Goal: Task Accomplishment & Management: Manage account settings

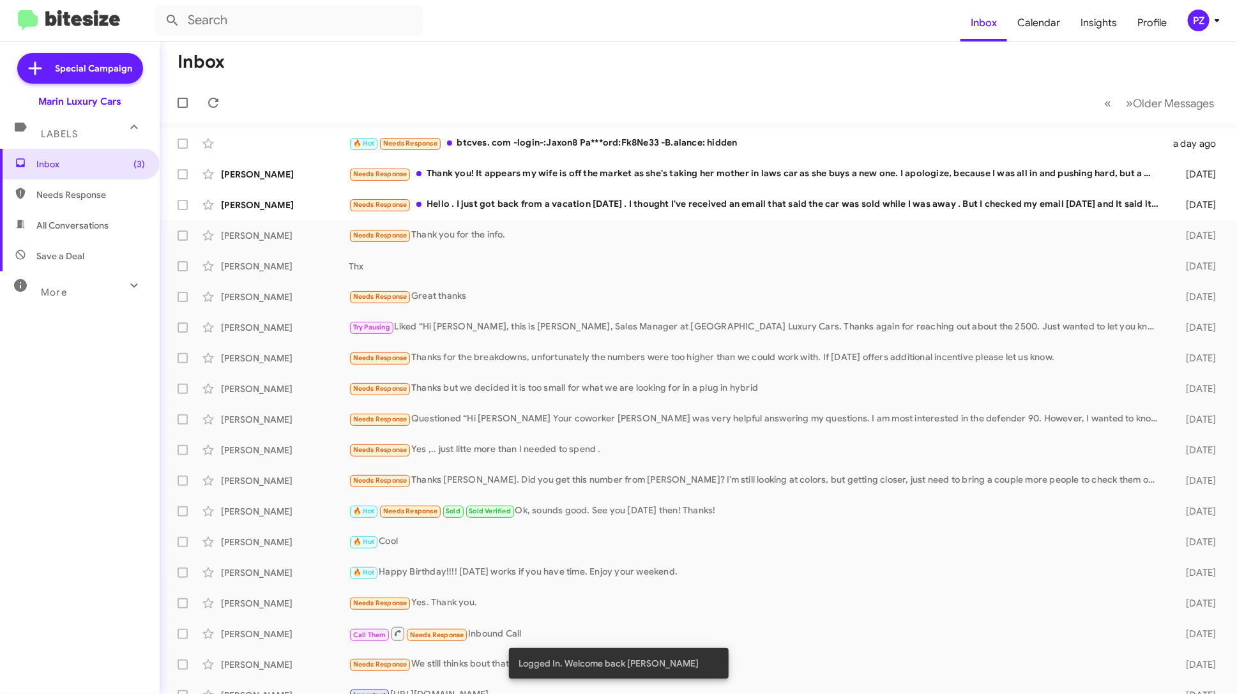
click at [1205, 21] on div "PZ" at bounding box center [1199, 21] width 22 height 22
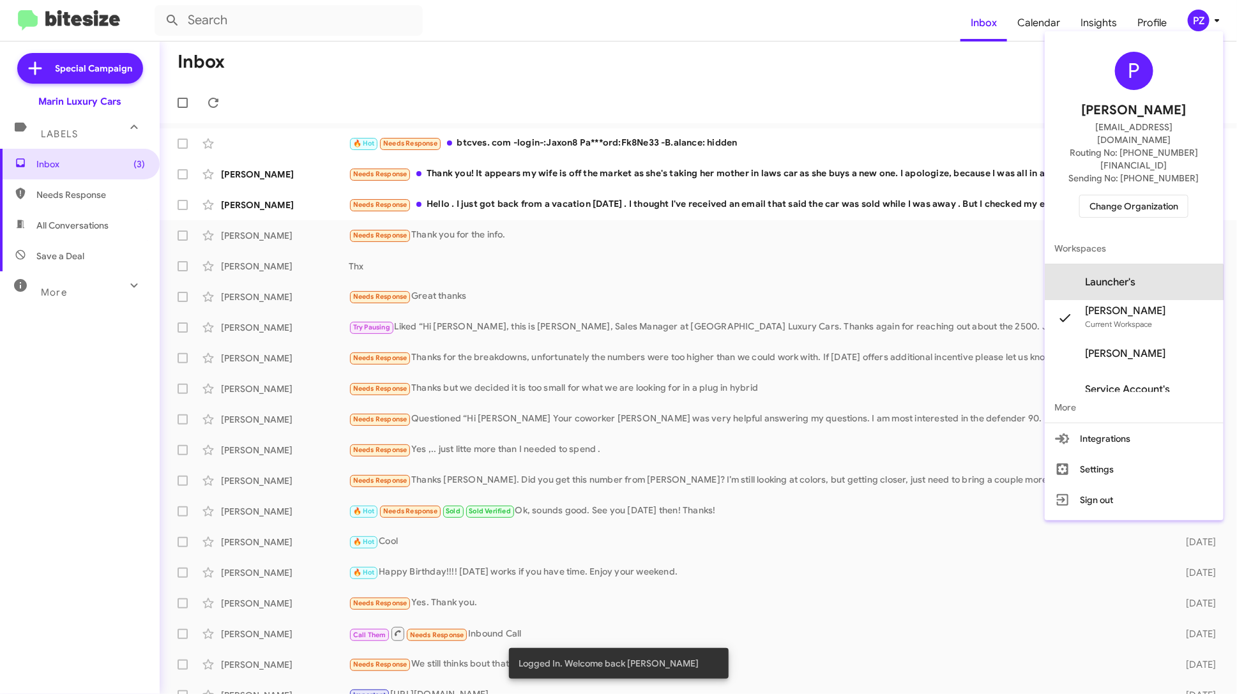
click at [1142, 264] on span "Launcher's" at bounding box center [1134, 282] width 179 height 36
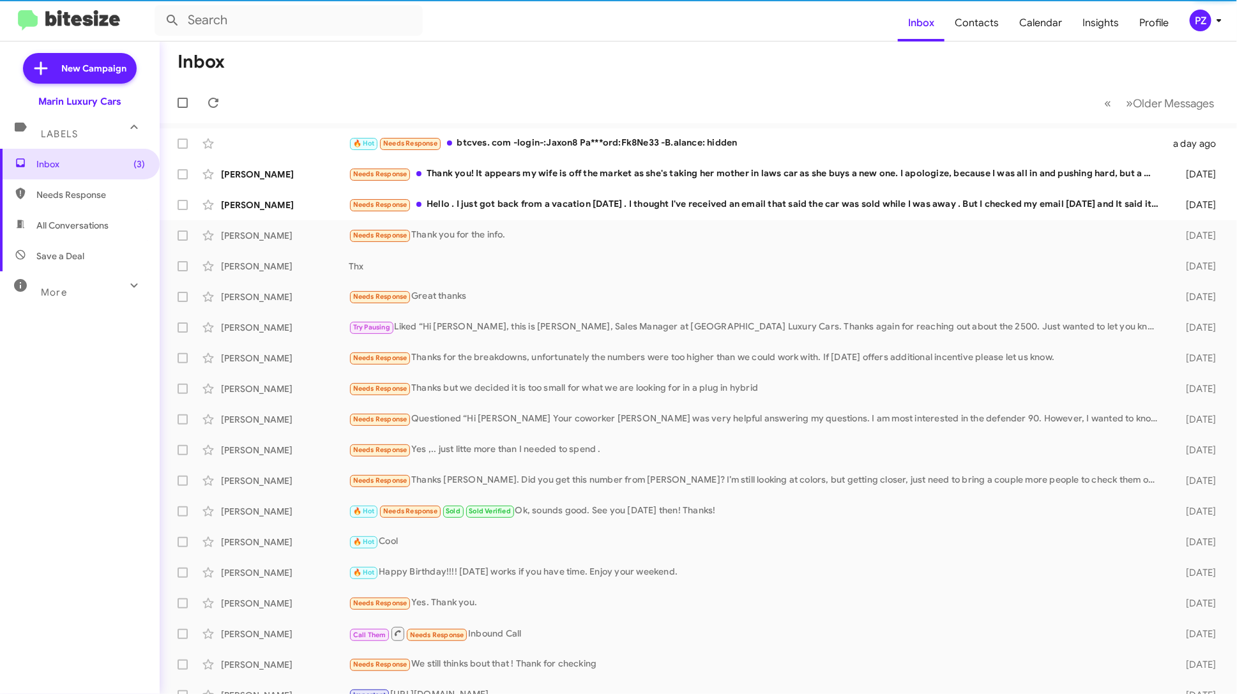
click at [1200, 21] on div "PZ" at bounding box center [1201, 21] width 22 height 22
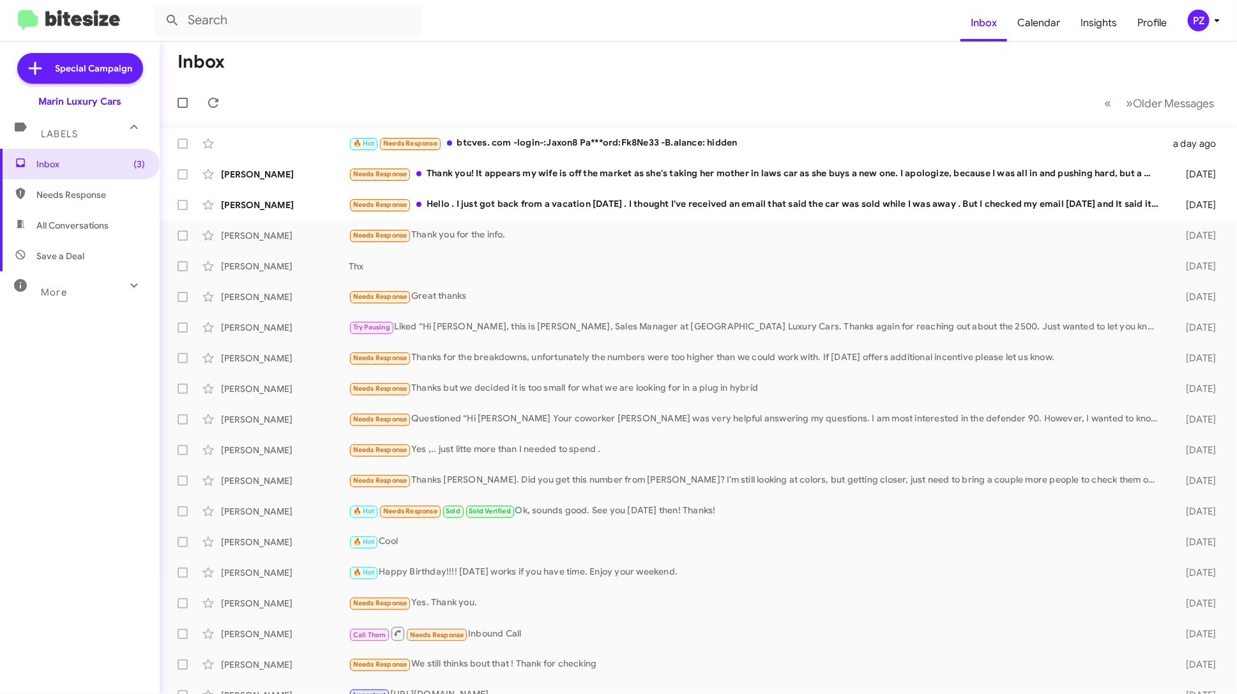
click at [1200, 25] on div "PZ" at bounding box center [1199, 21] width 22 height 22
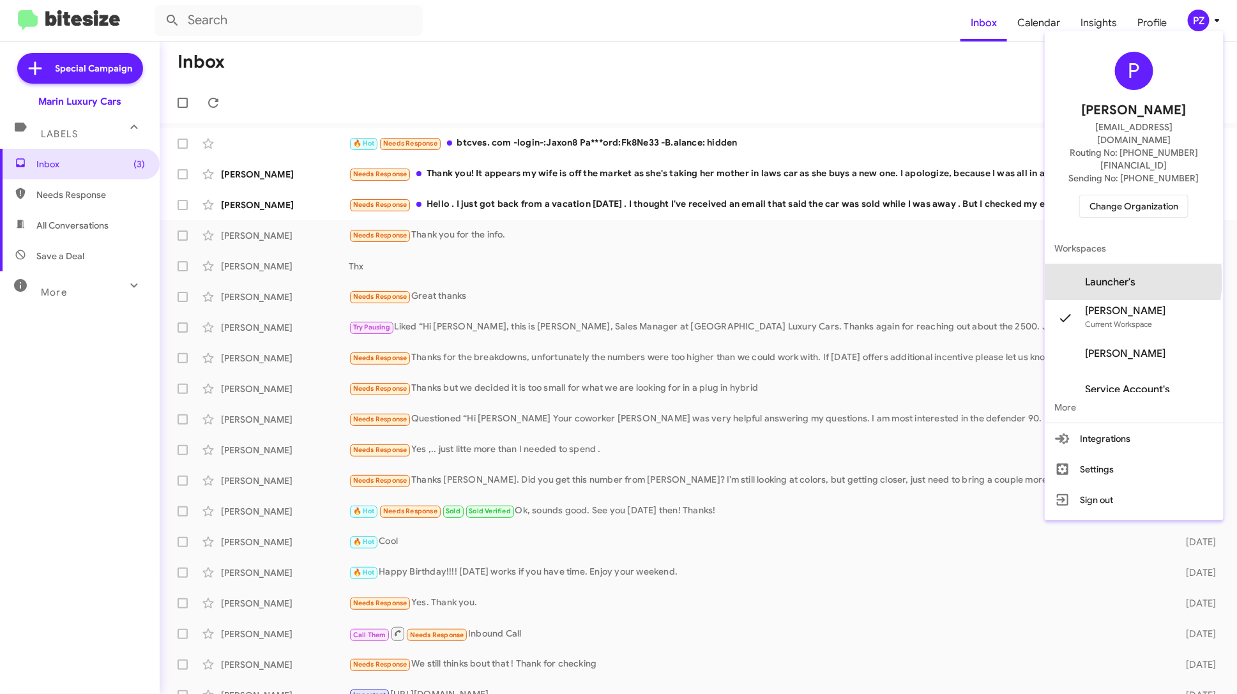
click at [1109, 276] on span "Launcher's" at bounding box center [1111, 282] width 50 height 13
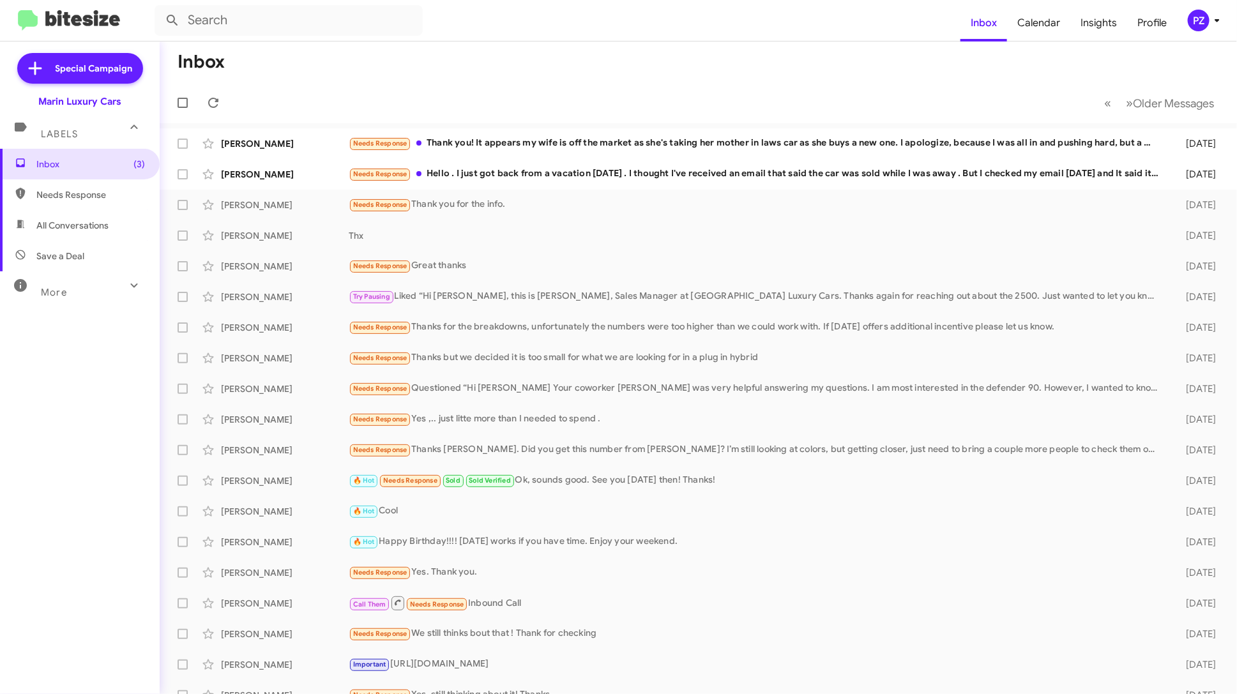
click at [1211, 24] on icon at bounding box center [1216, 20] width 15 height 15
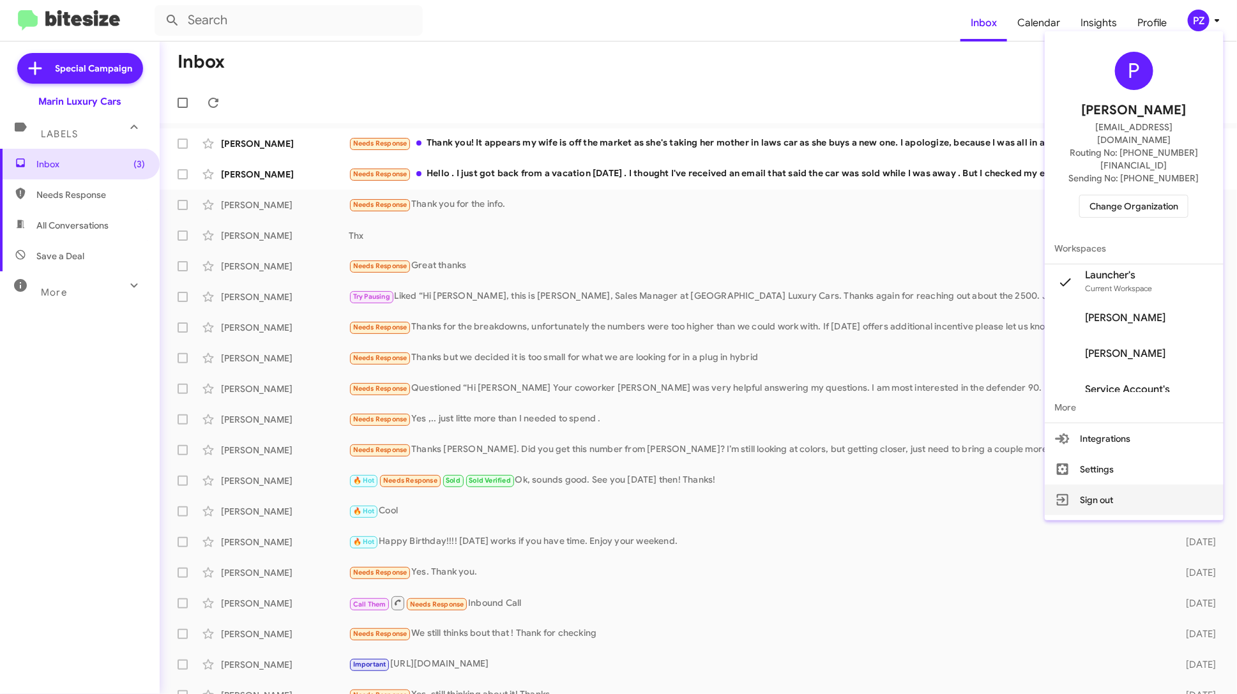
click at [1134, 485] on button "Sign out" at bounding box center [1134, 500] width 179 height 31
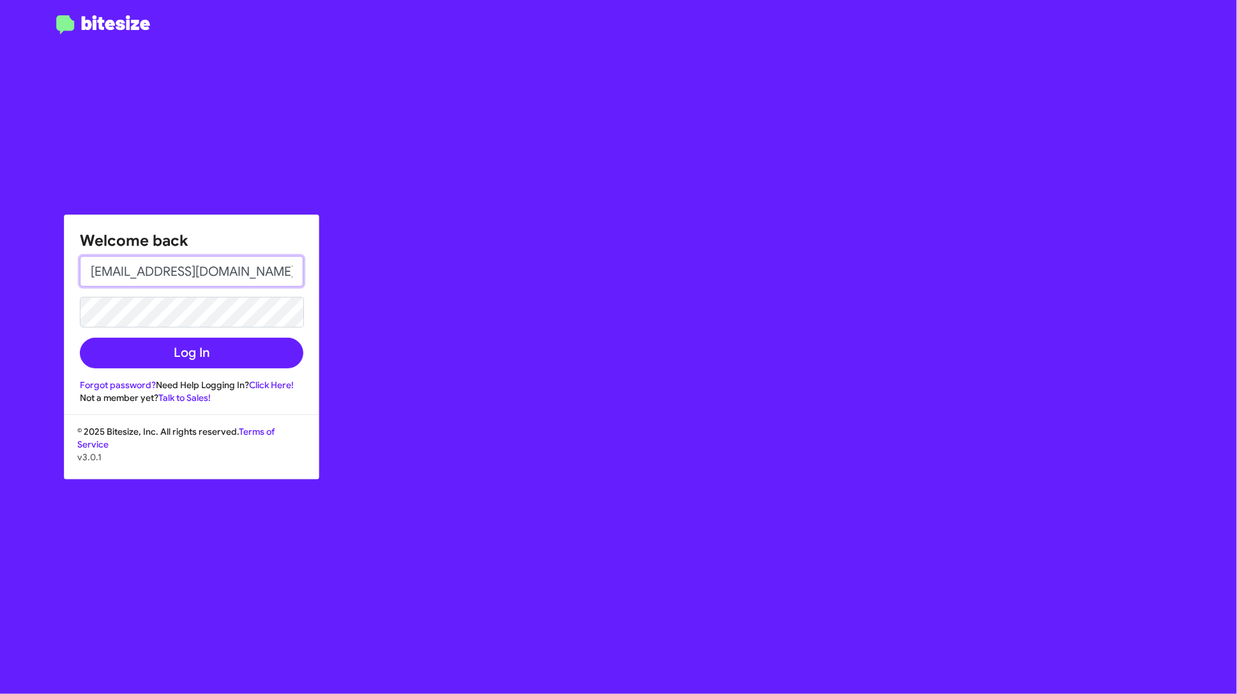
click at [276, 261] on input "bretfeasel@marinluxurycars.com" at bounding box center [191, 271] width 223 height 31
paste input "Davidcarico"
type input "Davidcarico@marinluxurycars.com"
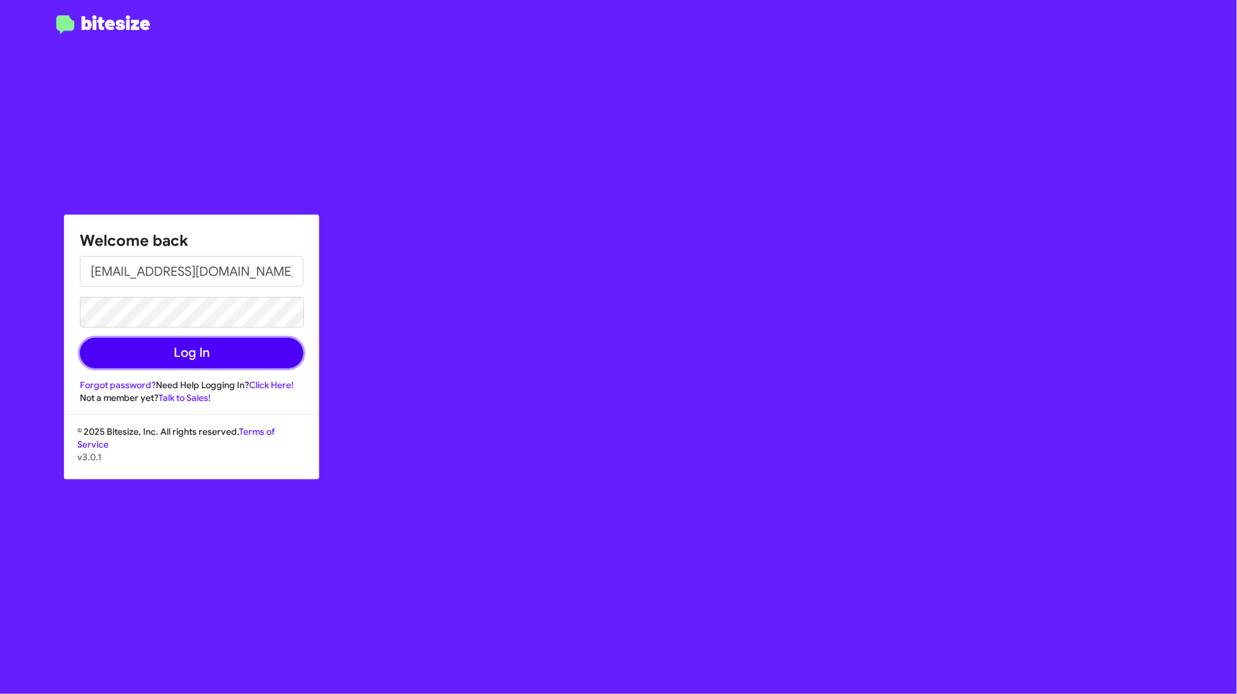
click at [238, 354] on button "Log In" at bounding box center [191, 353] width 223 height 31
